Goal: Information Seeking & Learning: Learn about a topic

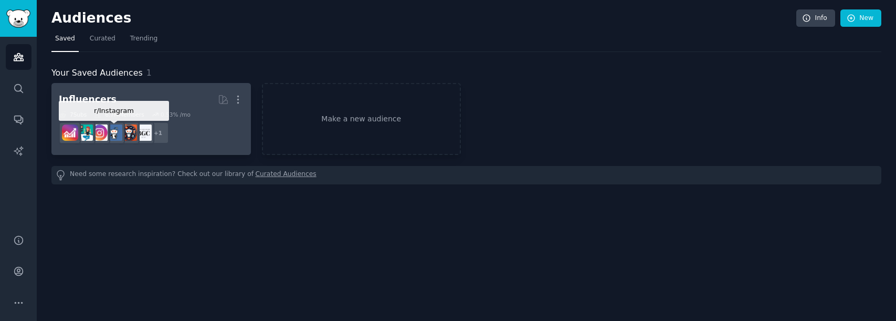
click at [116, 128] on img at bounding box center [114, 132] width 16 height 16
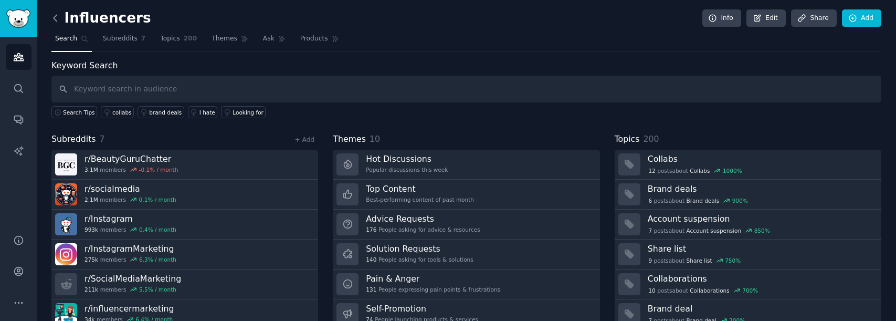
click at [52, 22] on icon at bounding box center [55, 18] width 11 height 11
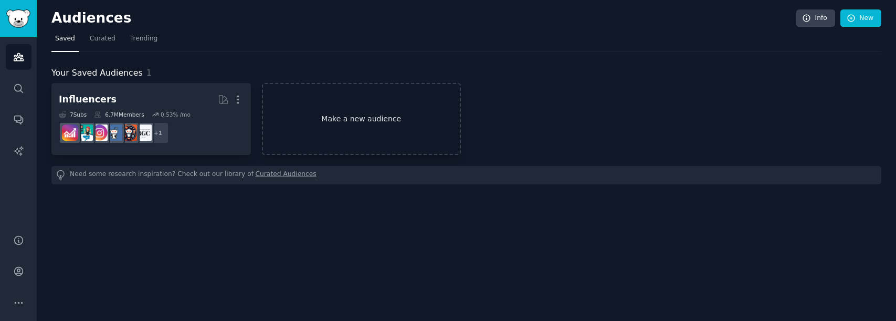
click at [391, 139] on link "Make a new audience" at bounding box center [361, 119] width 199 height 72
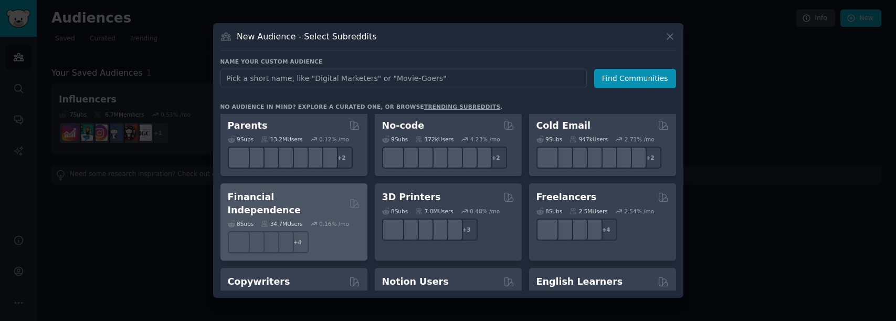
scroll to position [504, 0]
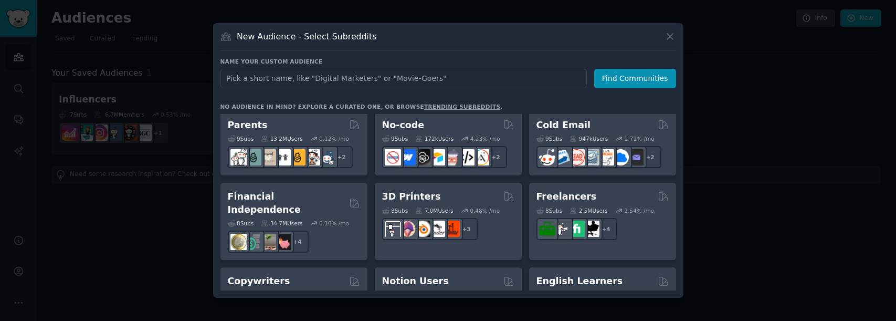
click at [308, 119] on div "Parents" at bounding box center [294, 125] width 132 height 13
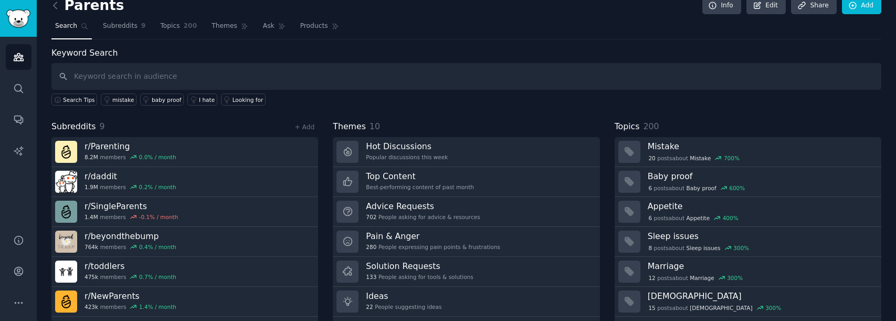
scroll to position [41, 0]
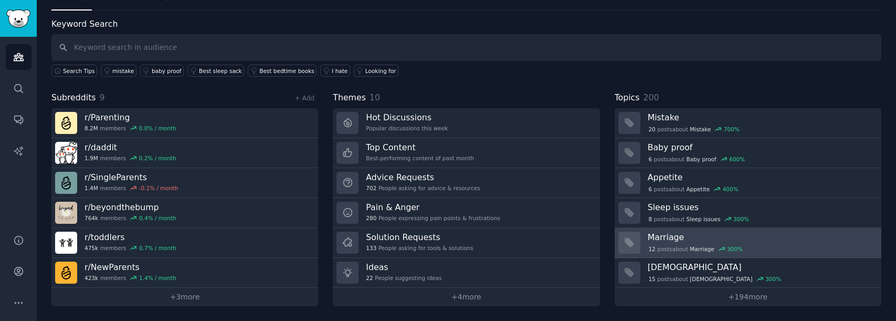
click at [753, 236] on h3 "Marriage" at bounding box center [761, 236] width 226 height 11
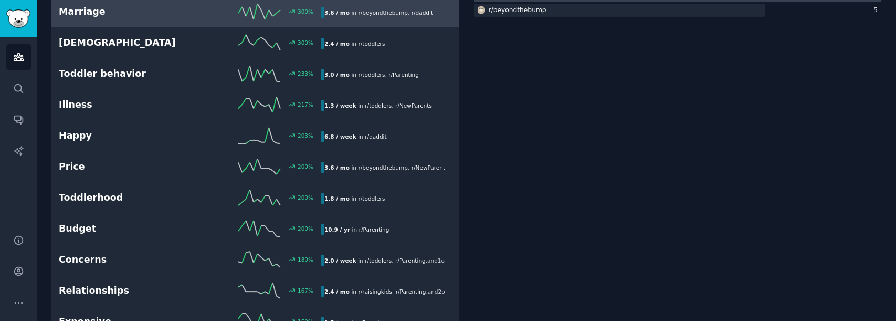
scroll to position [199, 0]
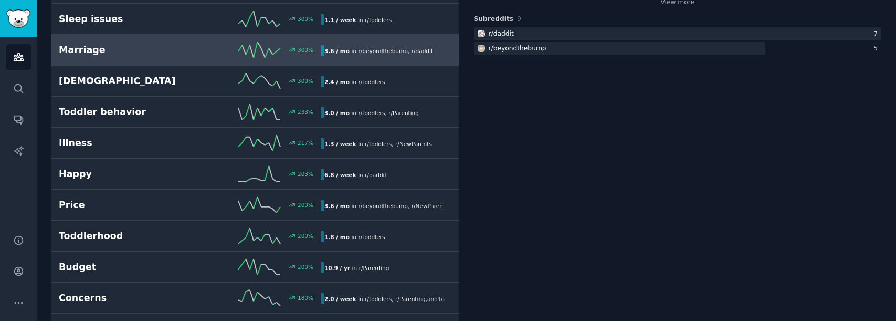
click at [343, 57] on div "Marriage 300 % 3.6 / mo in r/ beyondthebump , r/ daddit 300% increase in mentio…" at bounding box center [255, 50] width 393 height 16
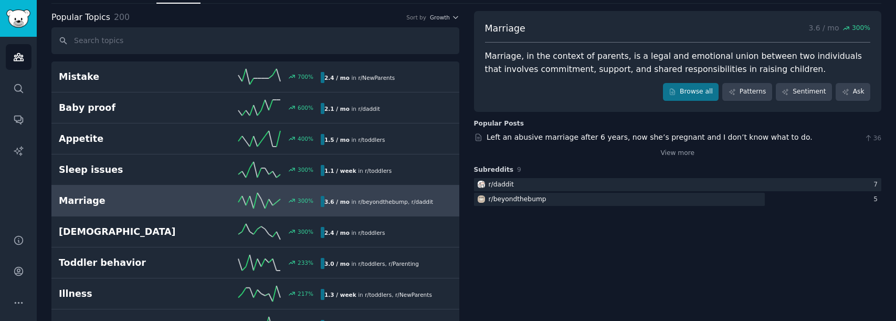
scroll to position [41, 0]
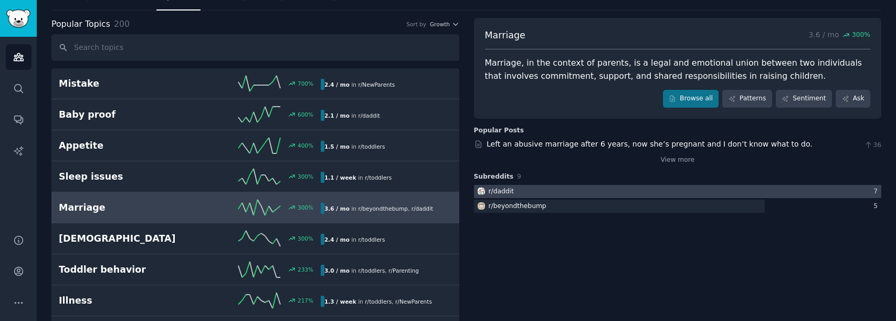
click at [515, 187] on div at bounding box center [678, 191] width 408 height 13
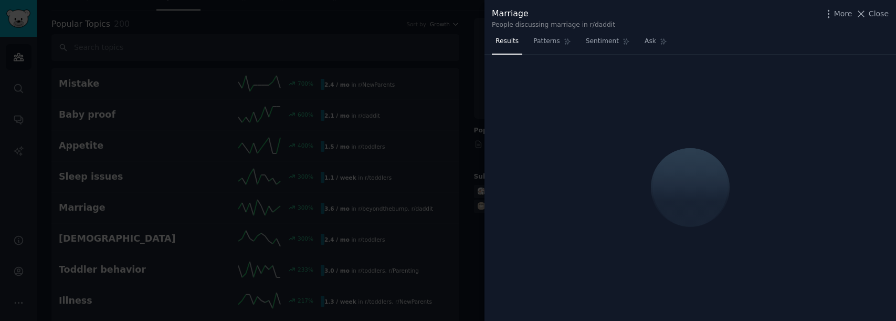
click at [876, 17] on span "Close" at bounding box center [879, 13] width 20 height 11
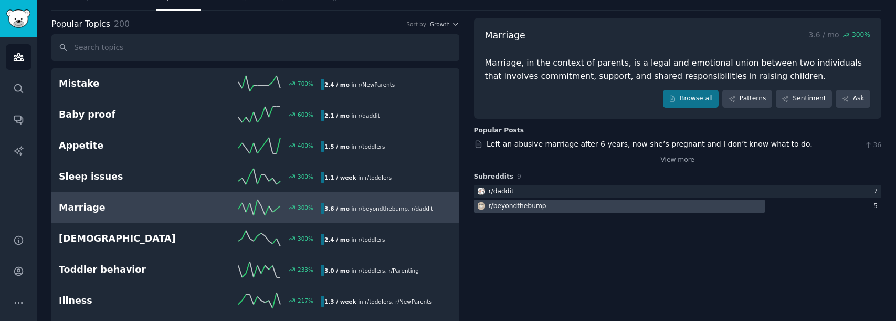
click at [647, 211] on div at bounding box center [619, 205] width 291 height 13
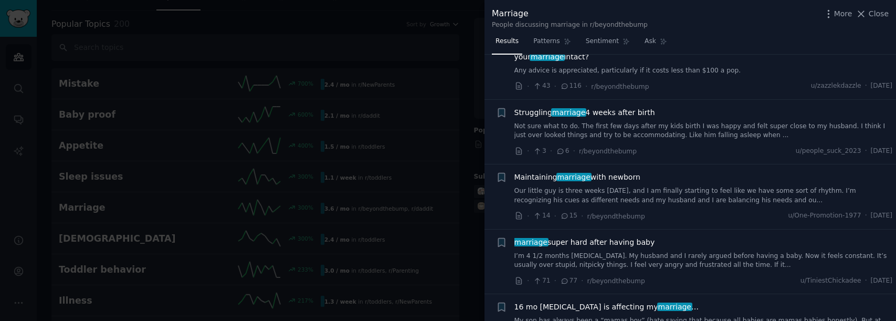
scroll to position [1627, 0]
